Goal: Transaction & Acquisition: Purchase product/service

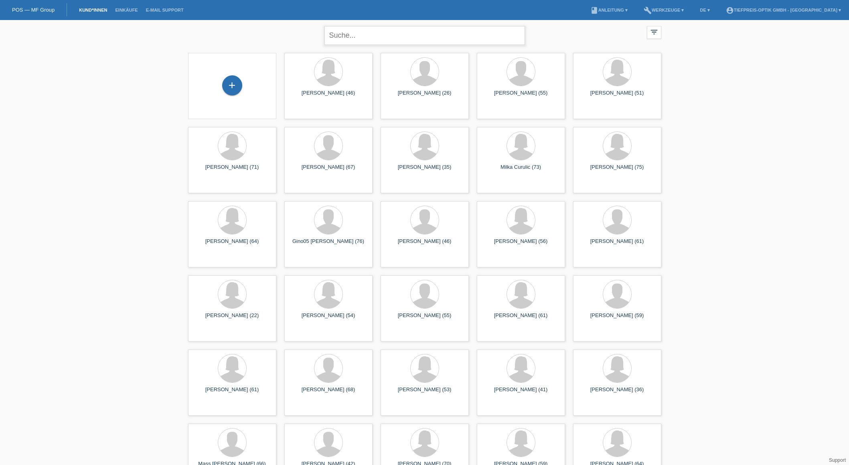
click at [363, 36] on input "text" at bounding box center [425, 35] width 201 height 19
type input "Roque"
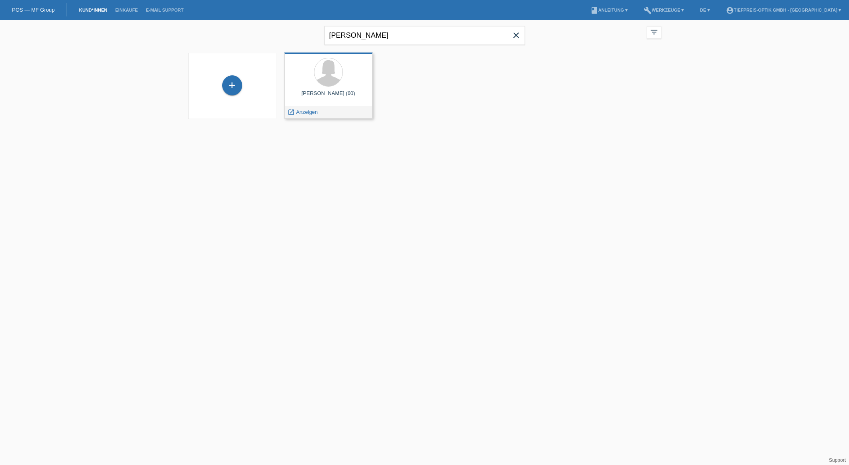
click at [325, 98] on div "Alicia Roque-Dalag (60)" at bounding box center [328, 96] width 75 height 13
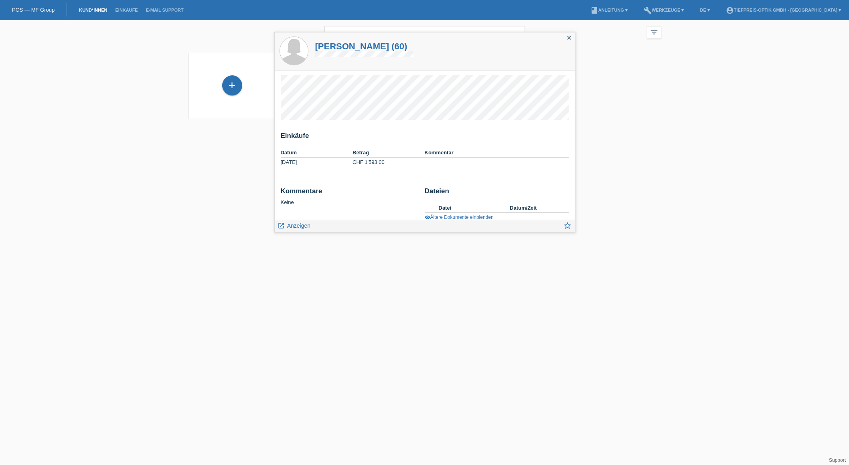
scroll to position [7, 0]
click at [295, 225] on span "Anzeigen" at bounding box center [298, 226] width 23 height 6
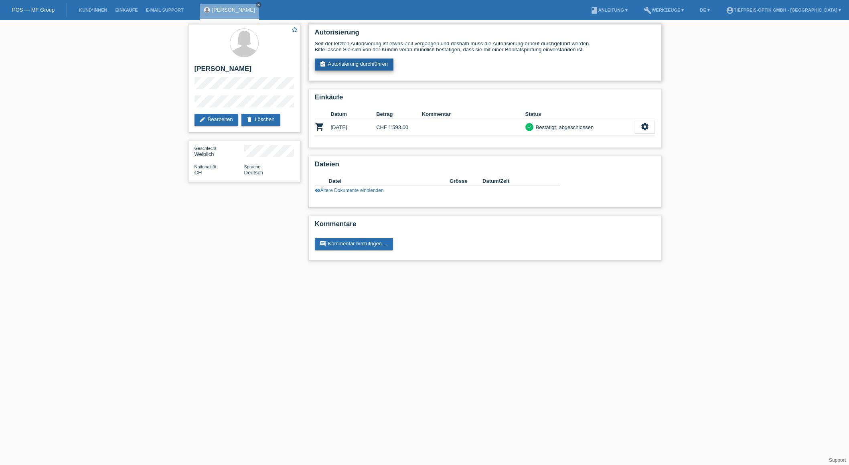
click at [376, 62] on link "assignment_turned_in Autorisierung durchführen" at bounding box center [354, 65] width 79 height 12
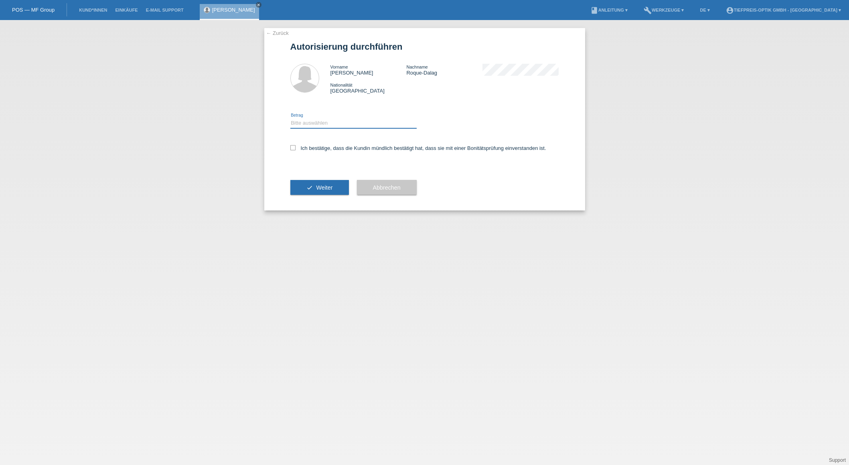
select select "2"
click at [296, 146] on label "Ich bestätige, dass die Kundin mündlich bestätigt hat, dass sie mit einer Bonit…" at bounding box center [418, 148] width 256 height 6
click at [296, 146] on input "Ich bestätige, dass die Kundin mündlich bestätigt hat, dass sie mit einer Bonit…" at bounding box center [292, 147] width 5 height 5
checkbox input "true"
click at [342, 189] on button "check Weiter" at bounding box center [319, 187] width 59 height 15
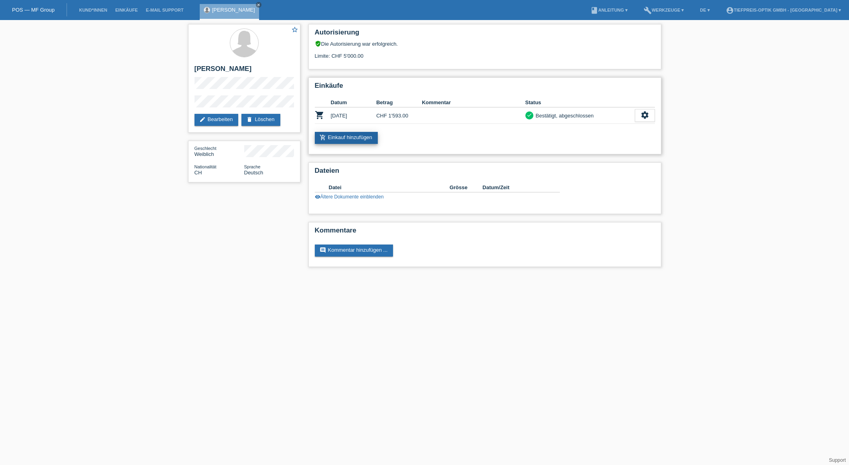
click at [345, 135] on link "add_shopping_cart Einkauf hinzufügen" at bounding box center [346, 138] width 63 height 12
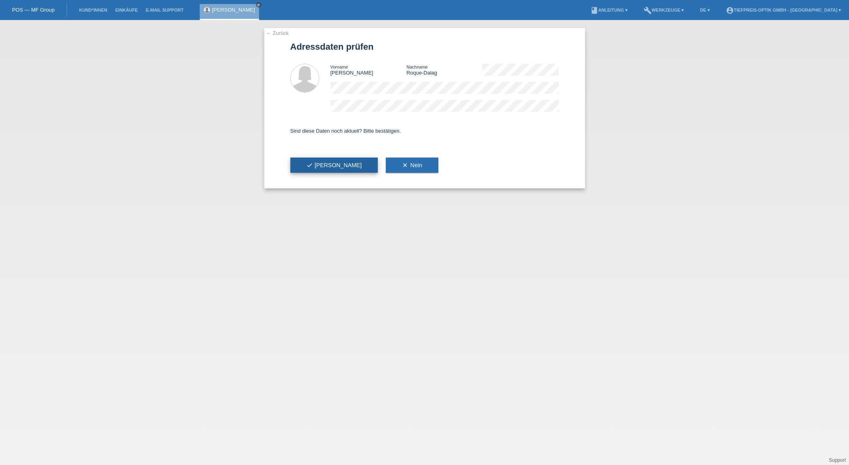
click at [311, 167] on icon "check" at bounding box center [310, 165] width 6 height 6
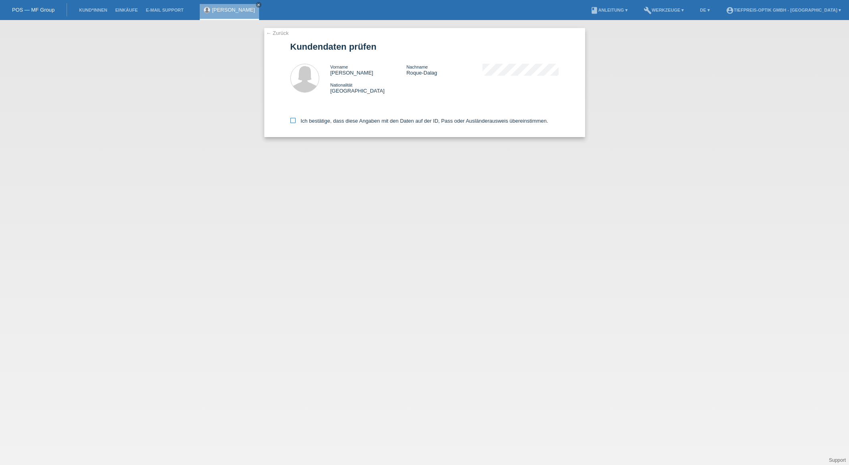
click at [291, 120] on icon at bounding box center [292, 120] width 5 height 5
click at [291, 120] on input "Ich bestätige, dass diese Angaben mit den Daten auf der ID, Pass oder Ausländer…" at bounding box center [292, 120] width 5 height 5
checkbox input "true"
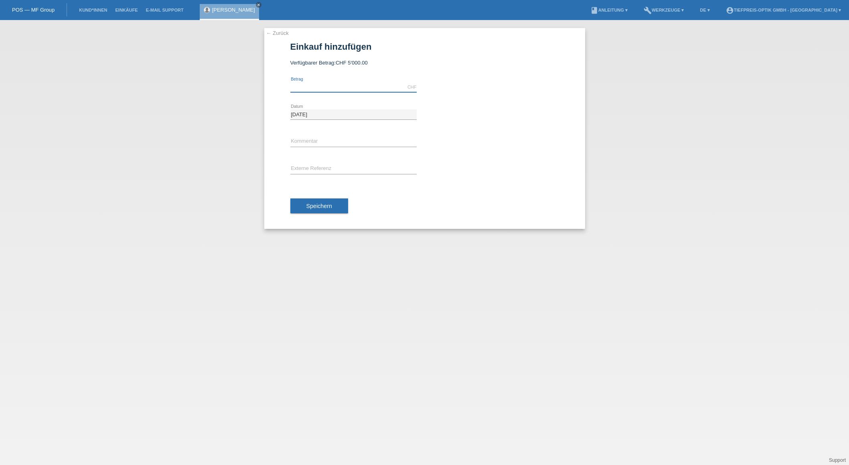
click at [311, 86] on input "text" at bounding box center [353, 87] width 126 height 10
type input "1800.00"
click at [323, 206] on span "Speichern" at bounding box center [320, 206] width 26 height 6
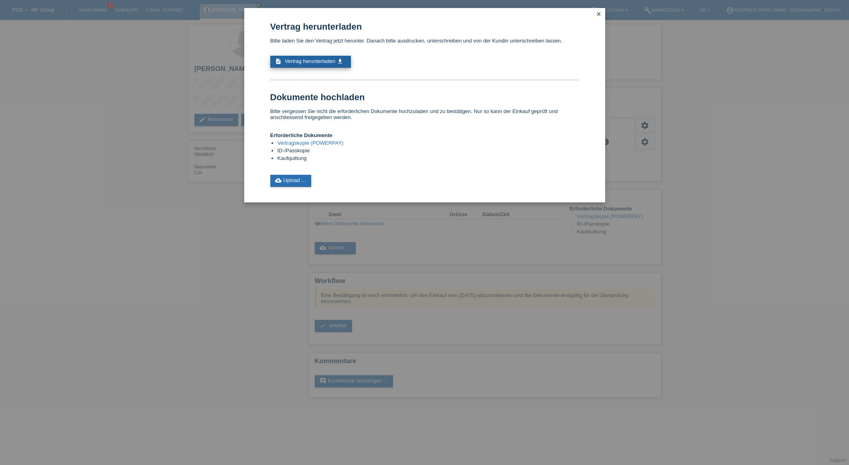
click at [315, 60] on span "Vertrag herunterladen" at bounding box center [310, 61] width 51 height 6
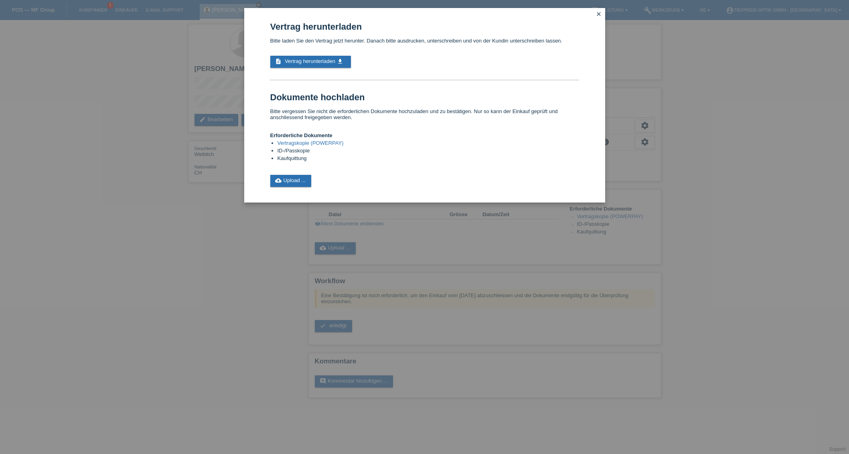
click at [597, 14] on icon "close" at bounding box center [599, 14] width 6 height 6
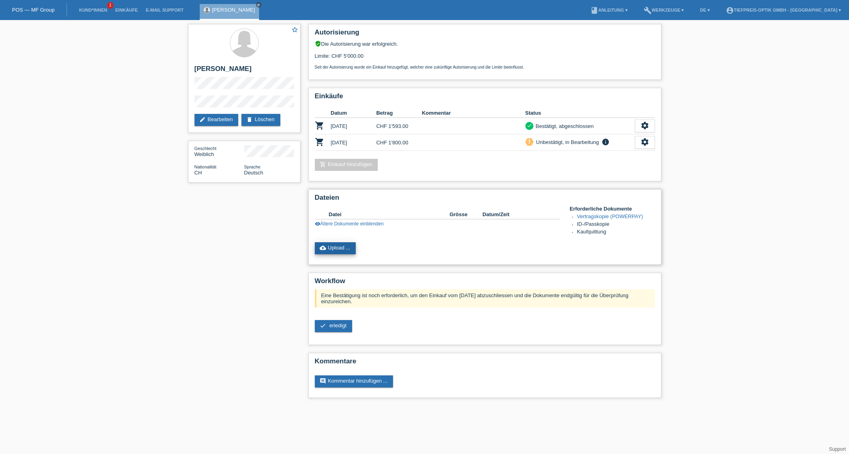
click at [340, 248] on link "cloud_upload Upload ..." at bounding box center [335, 248] width 41 height 12
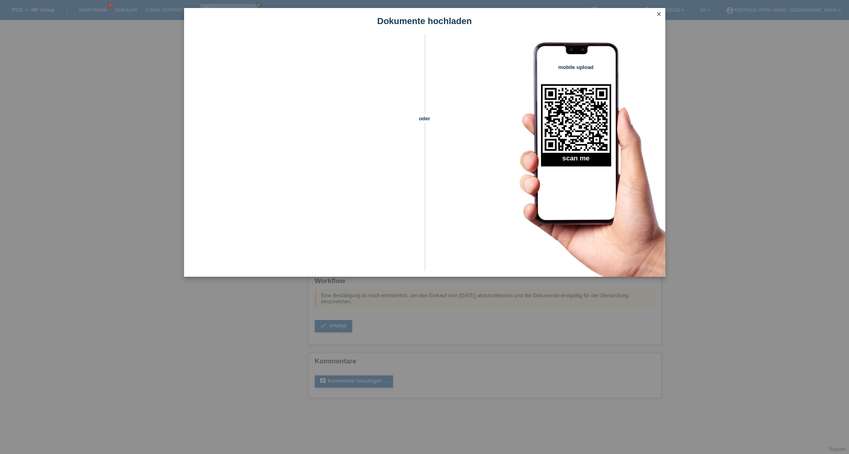
click at [658, 12] on icon "close" at bounding box center [659, 14] width 6 height 6
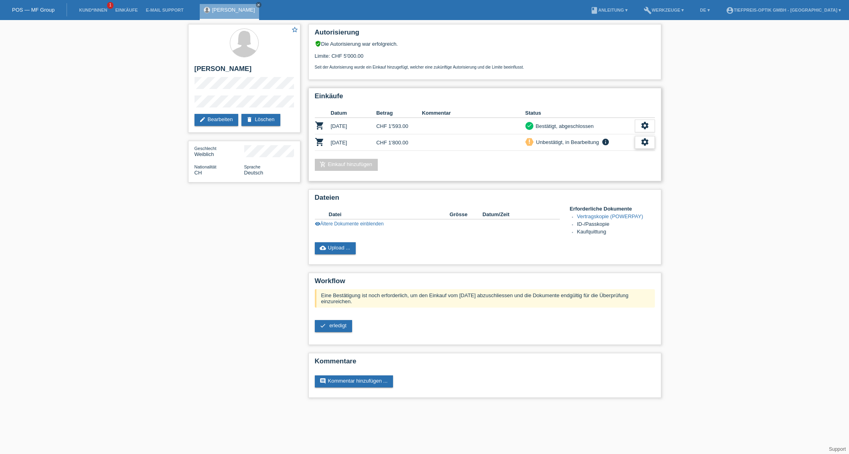
click at [641, 144] on icon "settings" at bounding box center [645, 142] width 9 height 9
click at [606, 142] on icon "info" at bounding box center [606, 142] width 10 height 8
click at [608, 143] on icon "info" at bounding box center [606, 142] width 10 height 8
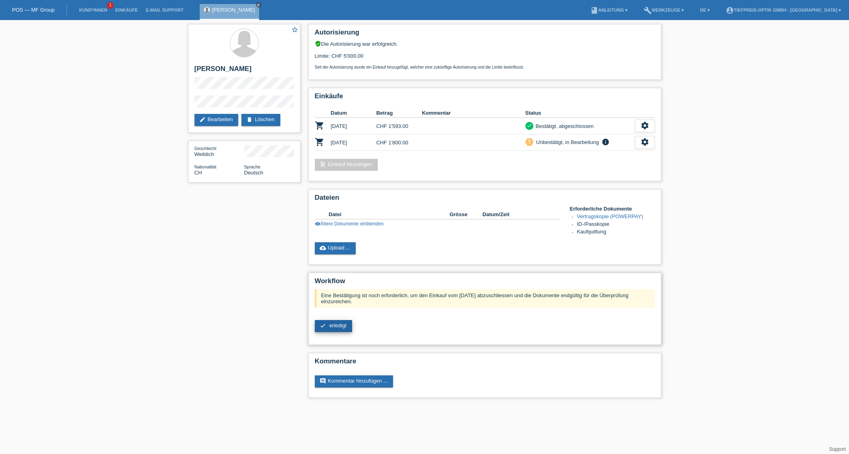
click at [331, 328] on span "erledigt" at bounding box center [337, 326] width 17 height 6
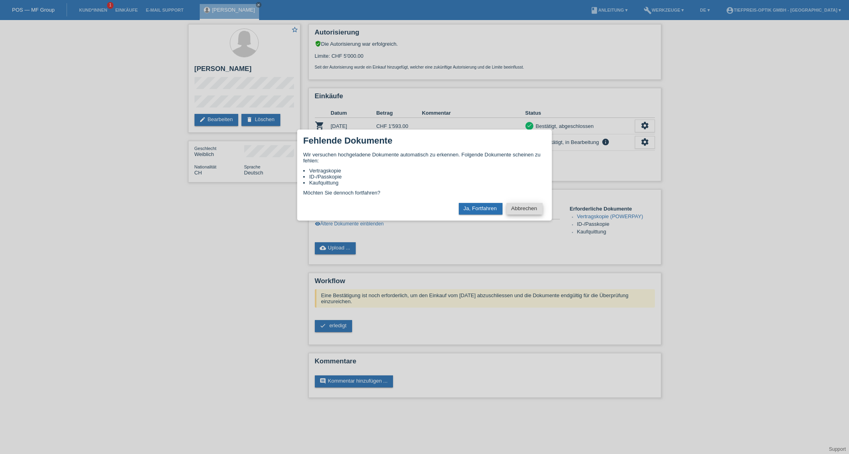
click at [524, 207] on button "Abbrechen" at bounding box center [525, 209] width 36 height 12
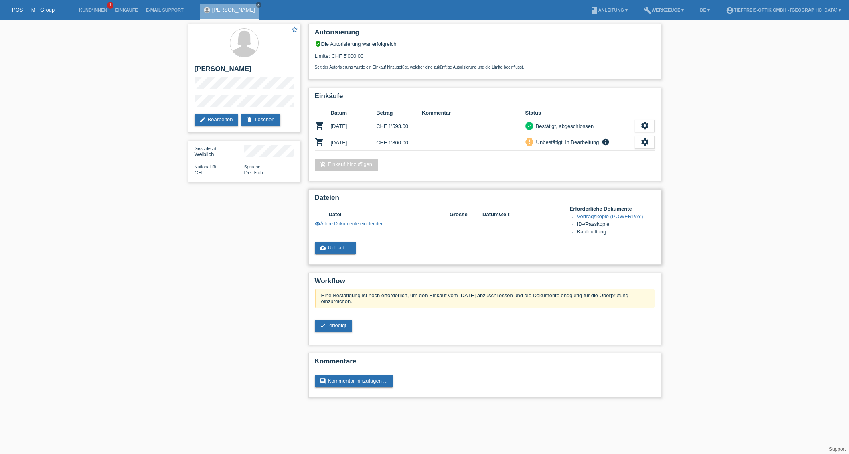
click at [345, 225] on link "visibility Ältere Dokumente einblenden" at bounding box center [349, 224] width 69 height 6
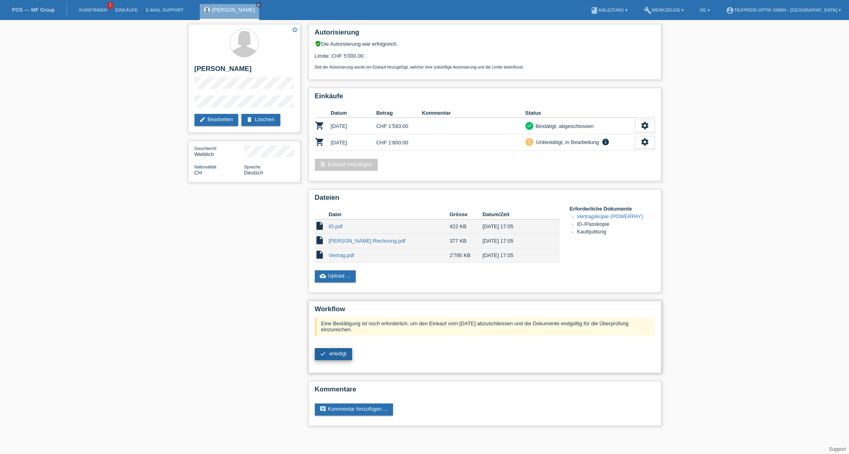
click at [337, 353] on span "erledigt" at bounding box center [337, 354] width 17 height 6
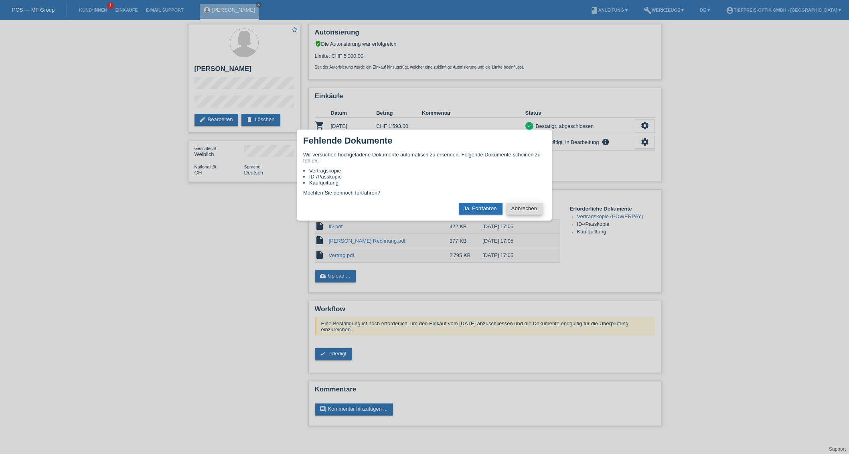
click at [522, 209] on button "Abbrechen" at bounding box center [525, 209] width 36 height 12
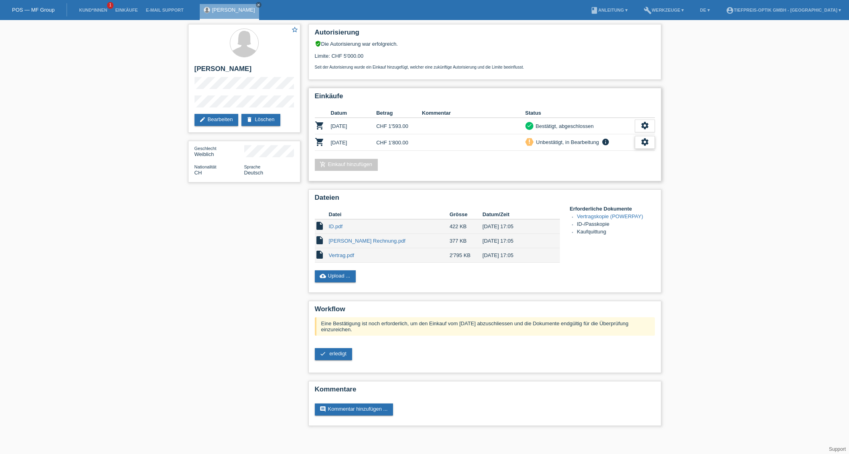
click at [640, 140] on div "settings" at bounding box center [645, 142] width 20 height 13
click at [577, 193] on span "Kundin ist vom Kauf zurückgetreten..." at bounding box center [621, 192] width 116 height 10
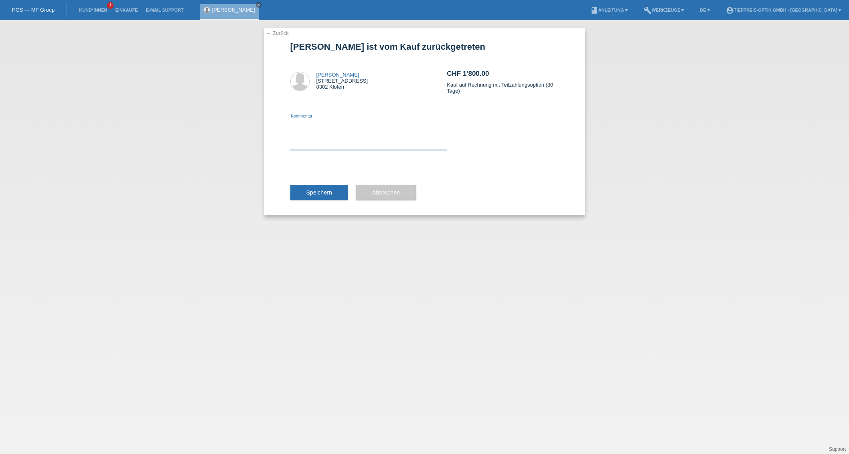
click at [307, 141] on textarea at bounding box center [368, 134] width 157 height 31
type textarea "Neuer Preis 2000.- wird nachher abgeschlossen"
click at [309, 189] on span "Speichern" at bounding box center [320, 192] width 26 height 6
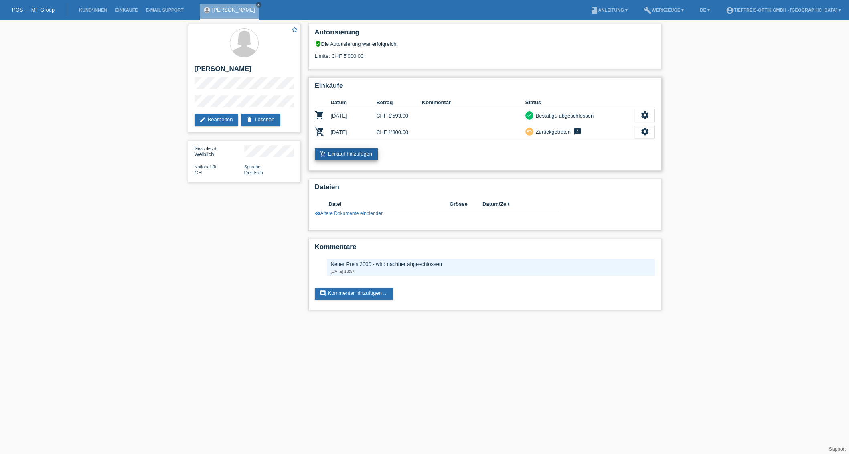
click at [341, 155] on link "add_shopping_cart Einkauf hinzufügen" at bounding box center [346, 154] width 63 height 12
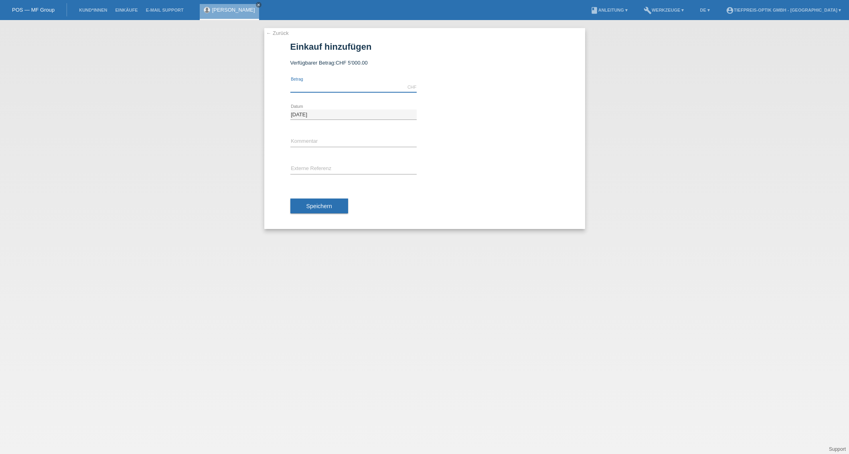
click at [329, 83] on input "text" at bounding box center [353, 87] width 126 height 10
type input "2000.00"
click at [312, 206] on span "Speichern" at bounding box center [320, 206] width 26 height 6
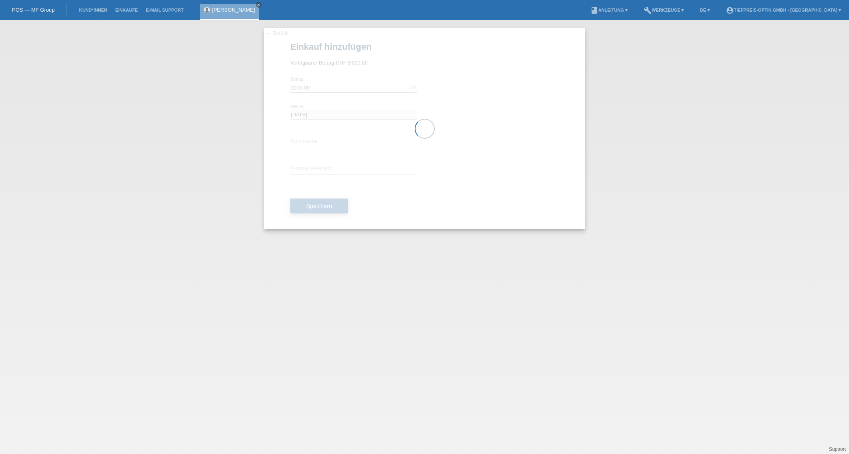
scroll to position [0, 0]
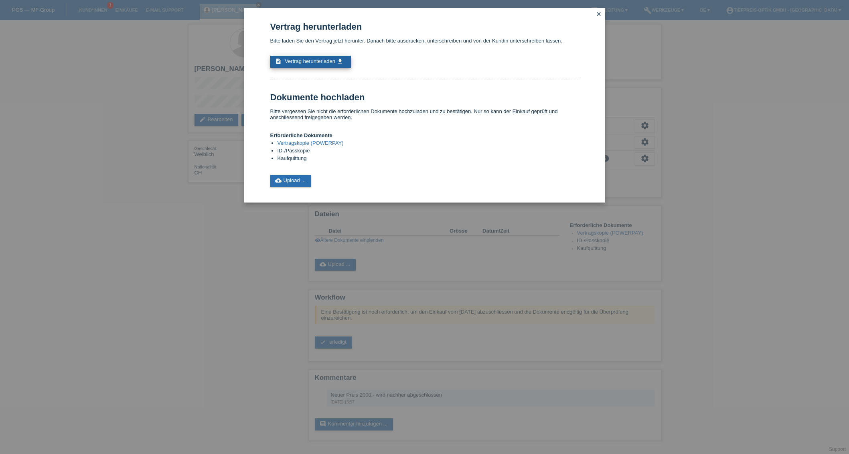
click at [292, 63] on span "Vertrag herunterladen" at bounding box center [310, 61] width 51 height 6
click at [276, 181] on icon "cloud_upload" at bounding box center [278, 180] width 6 height 6
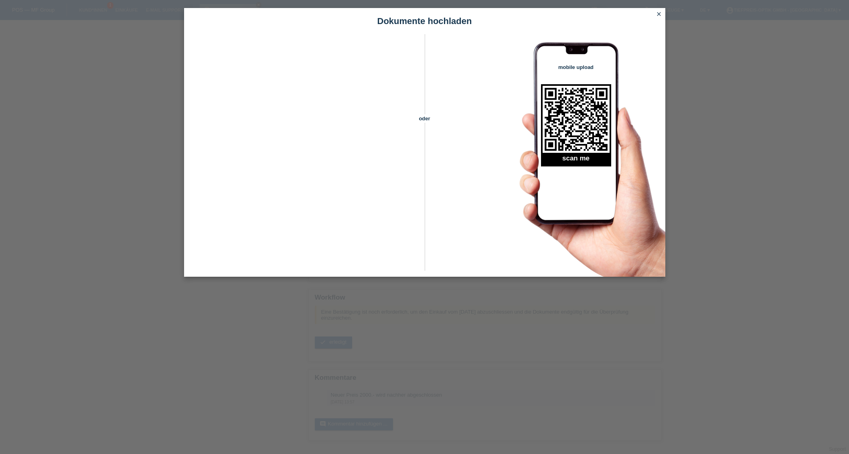
click at [658, 13] on icon "close" at bounding box center [659, 14] width 6 height 6
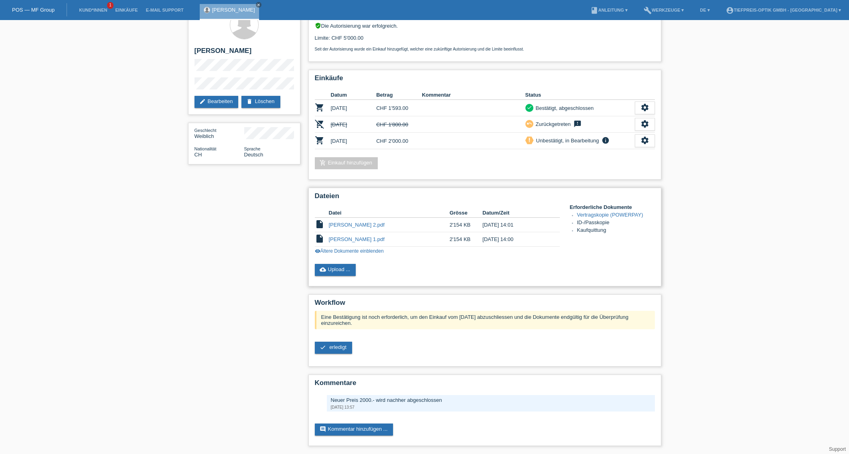
scroll to position [20, 0]
